Goal: Information Seeking & Learning: Compare options

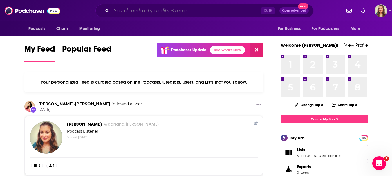
click at [205, 13] on input "Search podcasts, credits, & more..." at bounding box center [186, 10] width 150 height 9
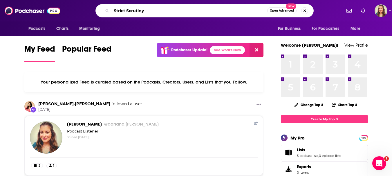
type input "Strict Scrutiny"
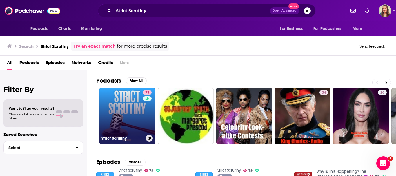
click at [123, 104] on link "79 Strict Scrutiny" at bounding box center [127, 116] width 56 height 56
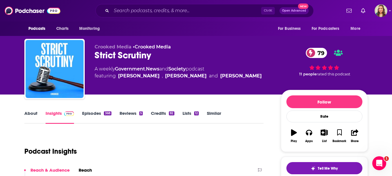
click at [209, 112] on link "Similar" at bounding box center [214, 117] width 14 height 13
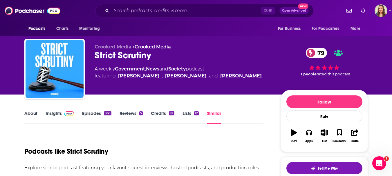
click at [135, 67] on link "Government" at bounding box center [130, 69] width 30 height 6
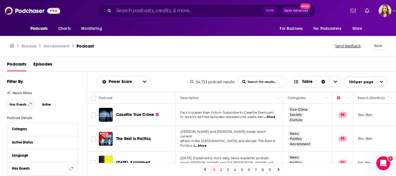
click at [25, 105] on span "Has Guests" at bounding box center [18, 104] width 17 height 3
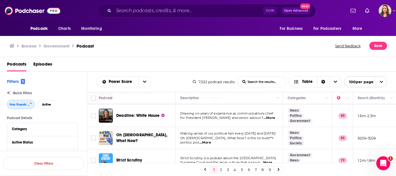
scroll to position [206, 0]
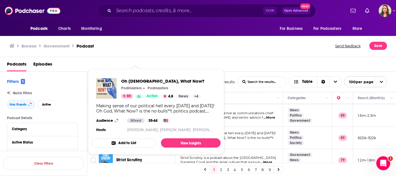
click at [142, 132] on div "Oh God, What Now? Podmasters Podmasters 80 Active 4.8 News + 4 Making sense of …" at bounding box center [156, 106] width 129 height 65
click at [173, 57] on div "Browse Government Podcast Send feedback Save" at bounding box center [198, 46] width 397 height 22
click at [137, 80] on span "Oh God, What Now?" at bounding box center [162, 81] width 83 height 6
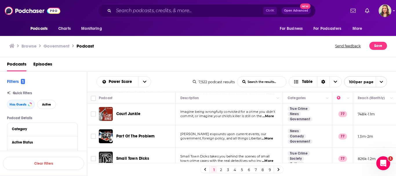
scroll to position [460, 0]
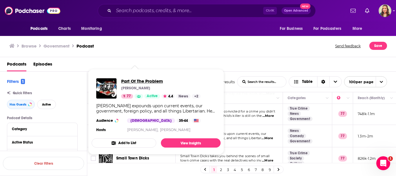
click at [142, 82] on span "Part Of The Problem" at bounding box center [161, 81] width 80 height 6
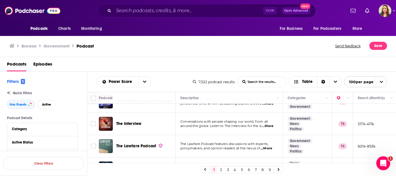
scroll to position [584, 0]
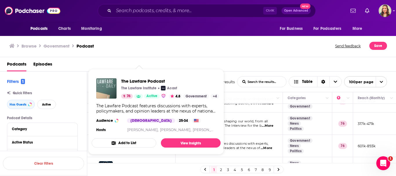
click at [129, 133] on div "The Lawfare Podcast The Lawfare Institute Acast 76 Active 4.8 Government + 4 Th…" at bounding box center [156, 106] width 129 height 65
click at [137, 82] on span "The Lawfare Podcast" at bounding box center [170, 81] width 98 height 6
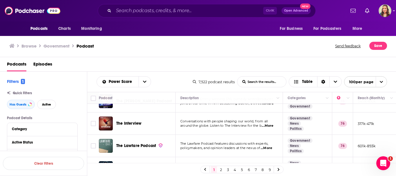
click at [266, 46] on div "Browse Government Podcast" at bounding box center [172, 46] width 327 height 8
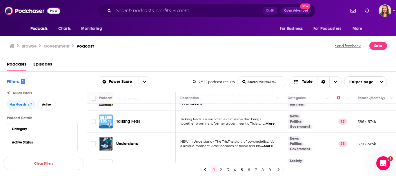
scroll to position [876, 0]
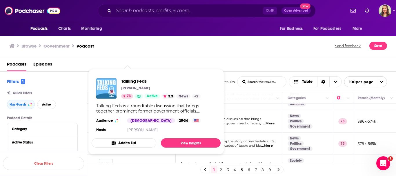
click at [134, 110] on div "Talking Feds is a roundtable discussion that brings together prominent former g…" at bounding box center [156, 108] width 120 height 10
click at [132, 80] on span "Talking Feds" at bounding box center [161, 81] width 80 height 6
click at [198, 57] on div "Browse Government Podcast Send feedback Save" at bounding box center [198, 46] width 397 height 22
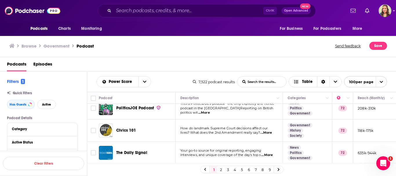
scroll to position [1068, 0]
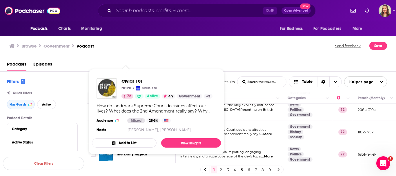
click at [127, 80] on span "Civics 101" at bounding box center [167, 81] width 91 height 6
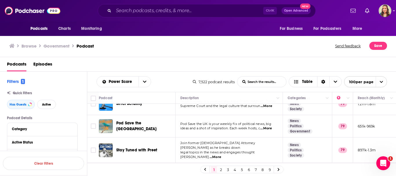
scroll to position [250, 0]
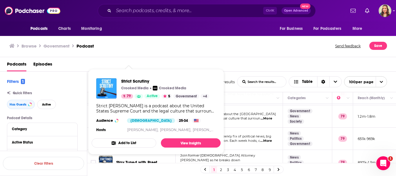
click at [129, 110] on div "Strict Scrutiny is a podcast about the United States Supreme Court and the lega…" at bounding box center [156, 108] width 120 height 10
click at [128, 80] on span "Strict Scrutiny" at bounding box center [165, 81] width 88 height 6
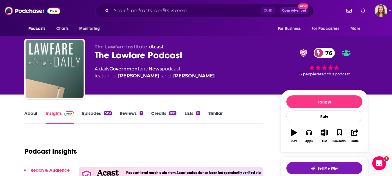
click at [34, 112] on link "About" at bounding box center [30, 117] width 13 height 13
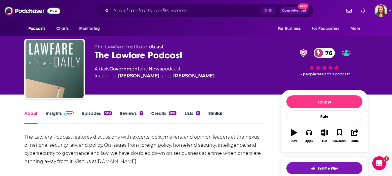
click at [53, 113] on link "Insights" at bounding box center [60, 117] width 29 height 13
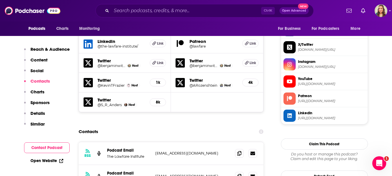
scroll to position [615, 0]
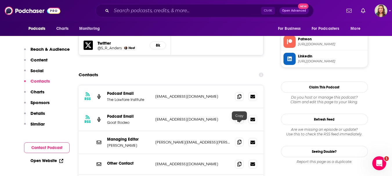
click at [237, 140] on icon at bounding box center [239, 142] width 4 height 5
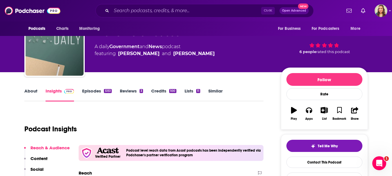
scroll to position [22, 0]
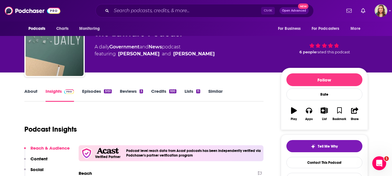
click at [221, 90] on link "Similar" at bounding box center [215, 95] width 14 height 13
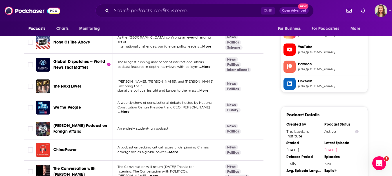
scroll to position [630, 0]
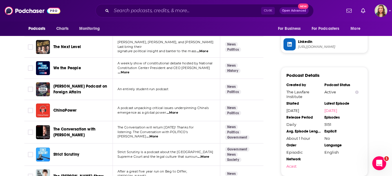
click at [129, 70] on span "...More" at bounding box center [124, 72] width 12 height 5
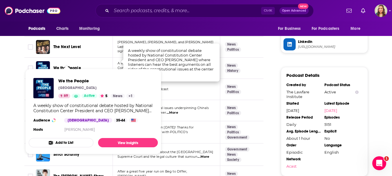
click at [72, 66] on span "We the People" at bounding box center [67, 68] width 28 height 5
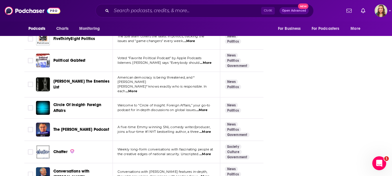
scroll to position [1240, 0]
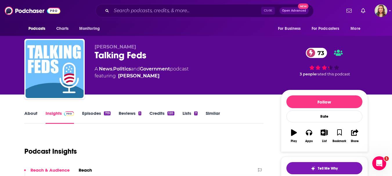
click at [212, 114] on link "Similar" at bounding box center [213, 117] width 14 height 13
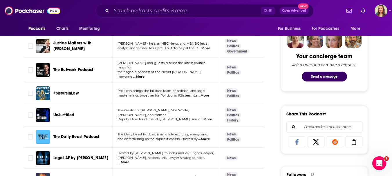
scroll to position [268, 0]
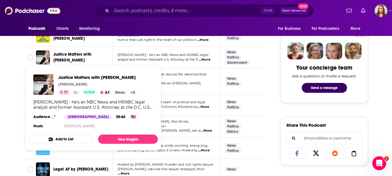
click at [73, 52] on span "Justice Matters with Glenn Kirschner" at bounding box center [72, 57] width 38 height 11
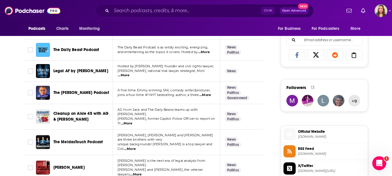
scroll to position [367, 0]
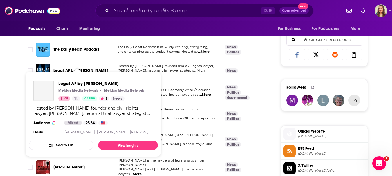
click at [80, 68] on span "Legal AF by MeidasTouch" at bounding box center [80, 70] width 55 height 5
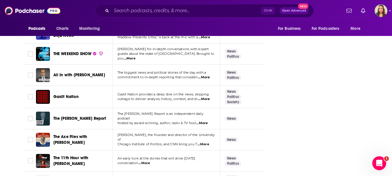
scroll to position [1241, 0]
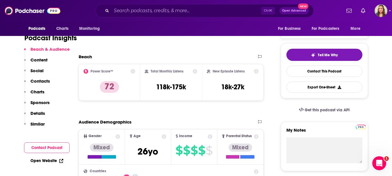
scroll to position [14, 0]
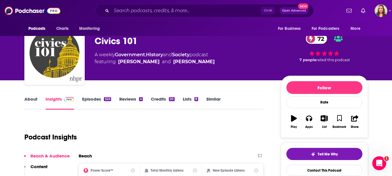
click at [26, 100] on link "About" at bounding box center [30, 102] width 13 height 13
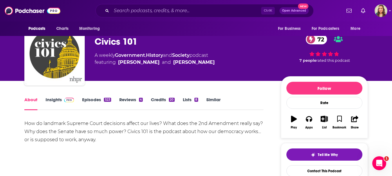
scroll to position [13, 0]
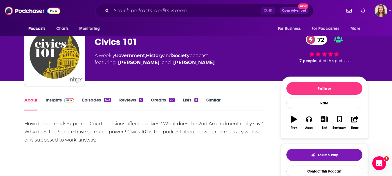
click at [91, 99] on link "Episodes 523" at bounding box center [96, 103] width 29 height 13
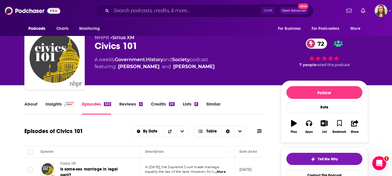
scroll to position [9, 0]
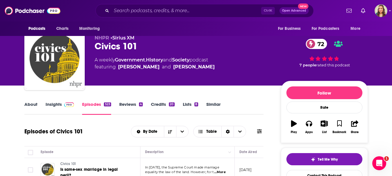
click at [56, 104] on link "Insights" at bounding box center [60, 108] width 29 height 13
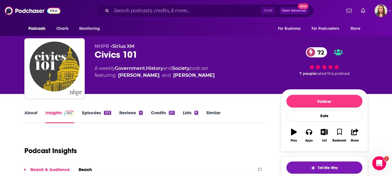
scroll to position [0, 0]
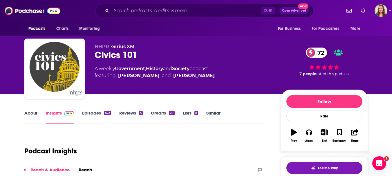
click at [215, 112] on link "Similar" at bounding box center [213, 116] width 14 height 13
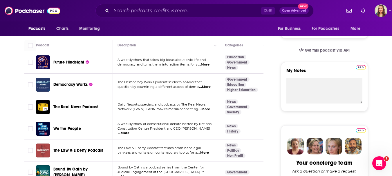
scroll to position [174, 0]
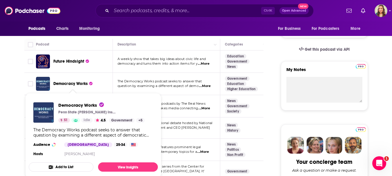
click at [72, 83] on span "Democracy Works" at bounding box center [70, 83] width 35 height 5
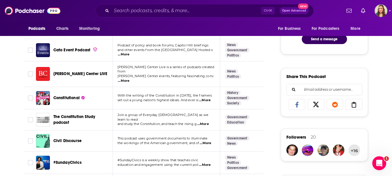
scroll to position [317, 0]
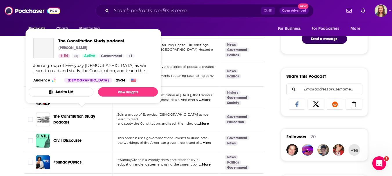
click at [73, 114] on span "The Constitution Study podcast" at bounding box center [74, 119] width 42 height 11
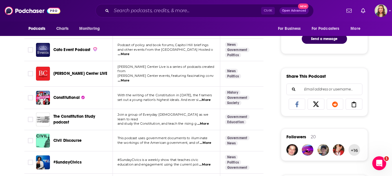
scroll to position [357, 0]
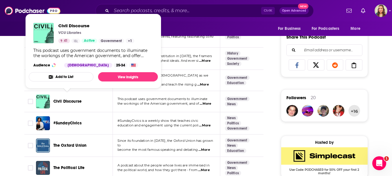
click at [62, 99] on span "Civil Discourse" at bounding box center [67, 101] width 28 height 5
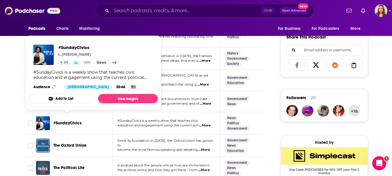
click at [60, 121] on span "#SundayCivics" at bounding box center [67, 123] width 28 height 5
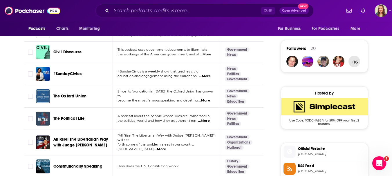
scroll to position [406, 0]
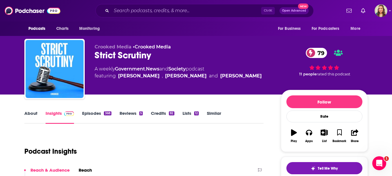
click at [216, 112] on link "Similar" at bounding box center [214, 117] width 14 height 13
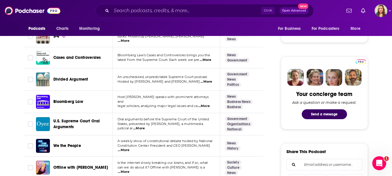
scroll to position [242, 0]
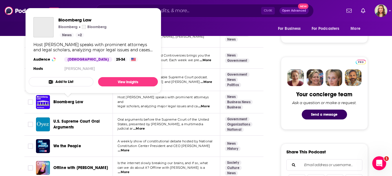
click at [71, 100] on span "Bloomberg Law" at bounding box center [68, 102] width 30 height 5
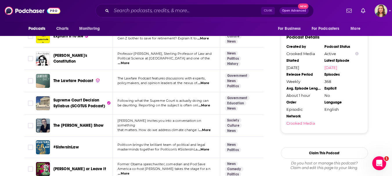
scroll to position [620, 0]
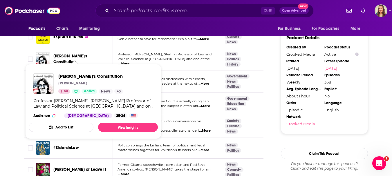
click at [77, 56] on span "Amarica's Constitution" at bounding box center [70, 59] width 34 height 11
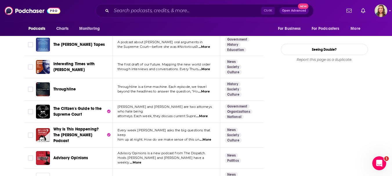
scroll to position [778, 0]
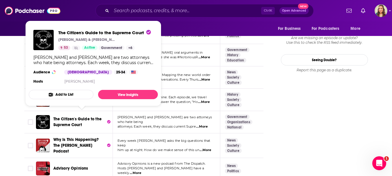
click at [76, 117] on span "The Citizen's Guide to the Supreme Court" at bounding box center [77, 122] width 48 height 11
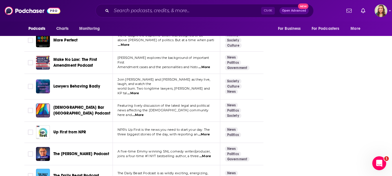
scroll to position [1286, 0]
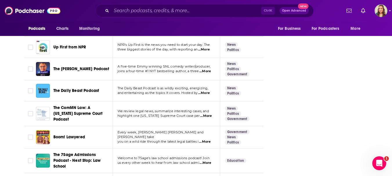
click at [207, 140] on span "...More" at bounding box center [205, 142] width 12 height 5
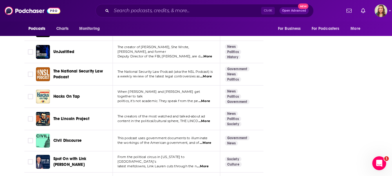
scroll to position [1549, 0]
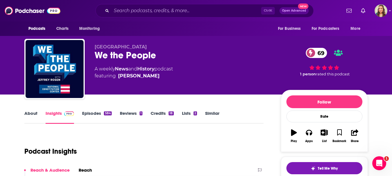
click at [30, 114] on link "About" at bounding box center [30, 117] width 13 height 13
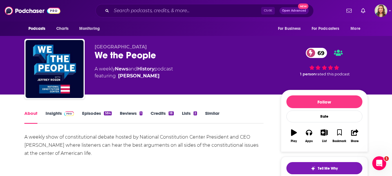
click at [55, 114] on link "Insights" at bounding box center [60, 117] width 29 height 13
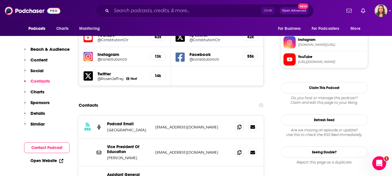
scroll to position [528, 0]
click at [239, 124] on icon at bounding box center [239, 126] width 4 height 5
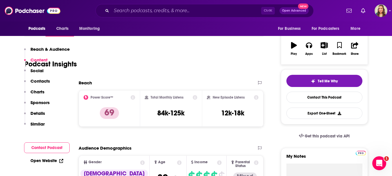
scroll to position [0, 0]
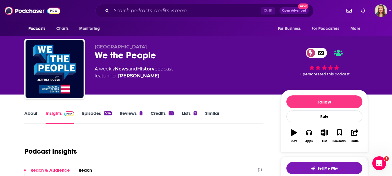
click at [205, 115] on link "Similar" at bounding box center [212, 117] width 14 height 13
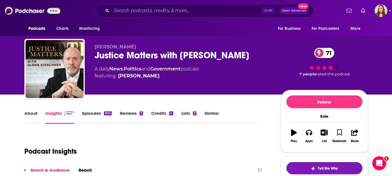
click at [35, 114] on link "About" at bounding box center [30, 117] width 13 height 13
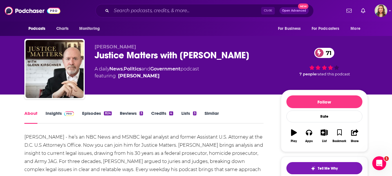
click at [56, 113] on link "Insights" at bounding box center [60, 117] width 29 height 13
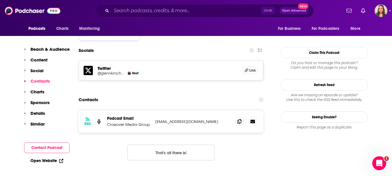
scroll to position [494, 0]
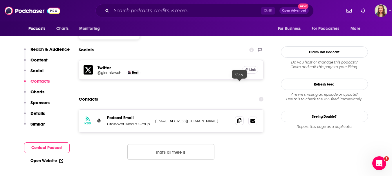
click at [240, 118] on icon at bounding box center [239, 120] width 4 height 5
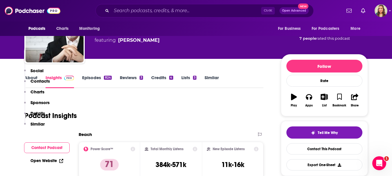
scroll to position [0, 0]
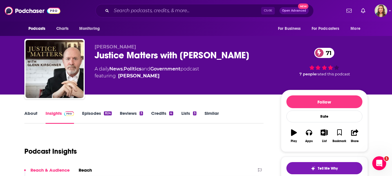
click at [212, 113] on link "Similar" at bounding box center [212, 117] width 14 height 13
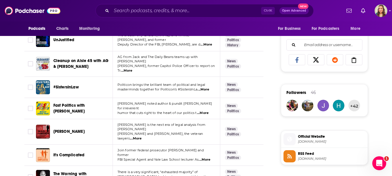
scroll to position [435, 0]
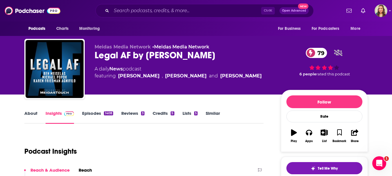
click at [213, 114] on link "Similar" at bounding box center [213, 117] width 14 height 13
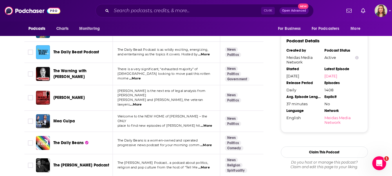
scroll to position [509, 0]
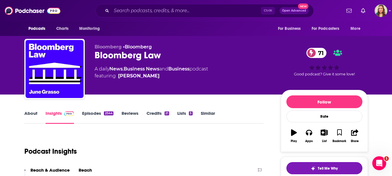
click at [35, 114] on link "About" at bounding box center [30, 117] width 13 height 13
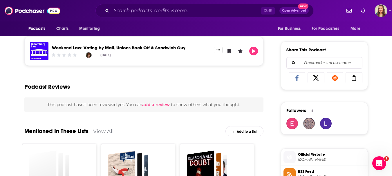
scroll to position [344, 0]
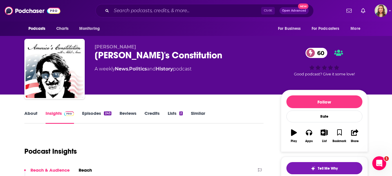
click at [30, 115] on link "About" at bounding box center [30, 117] width 13 height 13
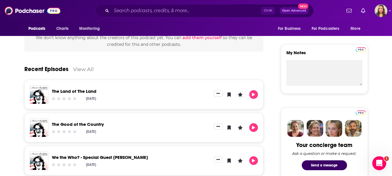
scroll to position [26, 0]
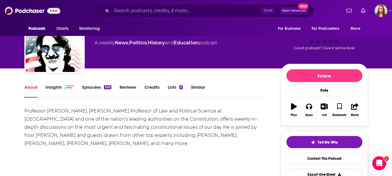
click at [54, 87] on link "Insights" at bounding box center [60, 90] width 29 height 13
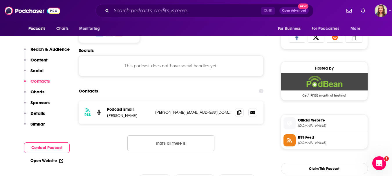
scroll to position [384, 0]
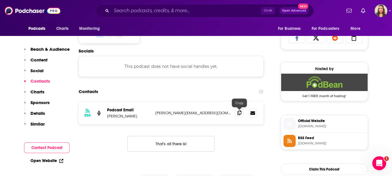
click at [239, 113] on icon at bounding box center [239, 113] width 4 height 5
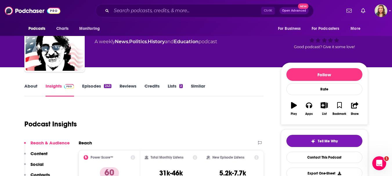
scroll to position [0, 0]
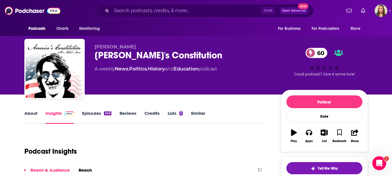
click at [200, 114] on link "Similar" at bounding box center [198, 117] width 14 height 13
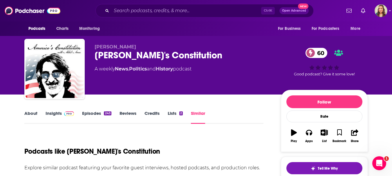
scroll to position [158, 0]
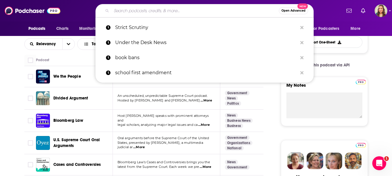
click at [157, 10] on input "Search podcasts, credits, & more..." at bounding box center [194, 10] width 167 height 9
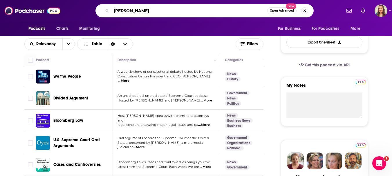
type input "Emerson Sykes"
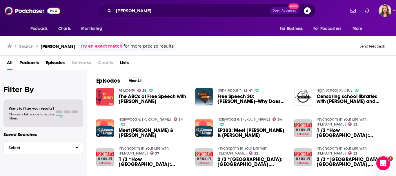
scroll to position [81, 0]
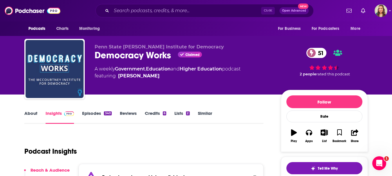
click at [30, 115] on link "About" at bounding box center [30, 117] width 13 height 13
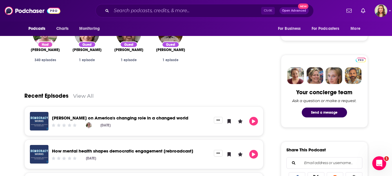
scroll to position [244, 0]
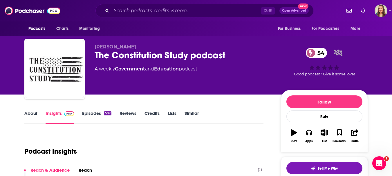
click at [28, 116] on link "About" at bounding box center [30, 117] width 13 height 13
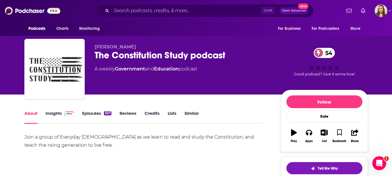
click at [60, 113] on link "Insights" at bounding box center [60, 117] width 29 height 13
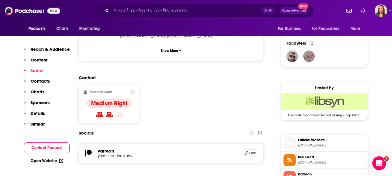
scroll to position [420, 0]
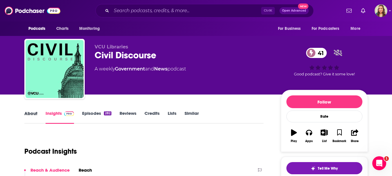
click at [38, 113] on div "About" at bounding box center [34, 117] width 21 height 13
click at [31, 114] on link "About" at bounding box center [30, 117] width 13 height 13
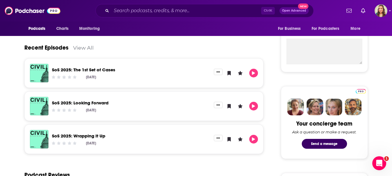
scroll to position [213, 0]
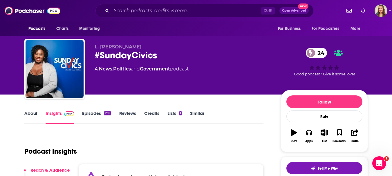
click at [30, 115] on link "About" at bounding box center [30, 117] width 13 height 13
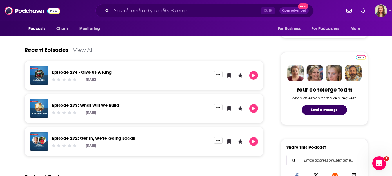
scroll to position [247, 0]
